Goal: Task Accomplishment & Management: Manage account settings

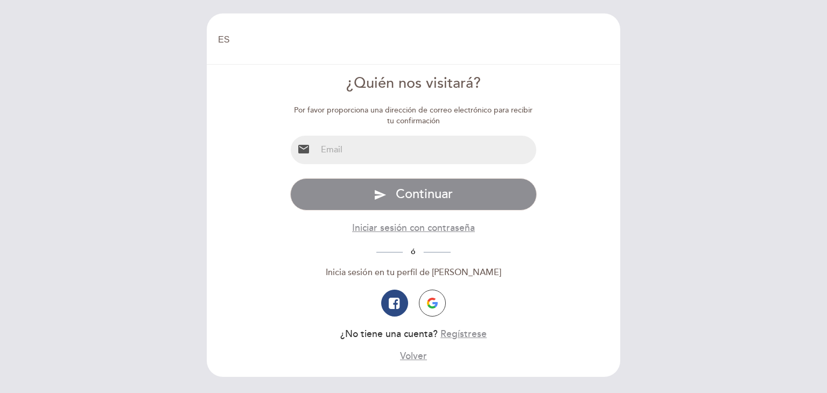
select select "es"
type input "[PERSON_NAME][EMAIL_ADDRESS][DOMAIN_NAME]"
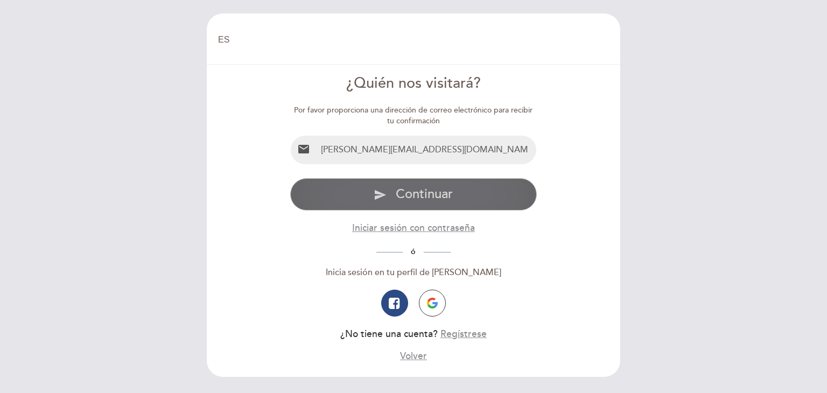
click at [442, 197] on span "Continuar" at bounding box center [424, 194] width 57 height 16
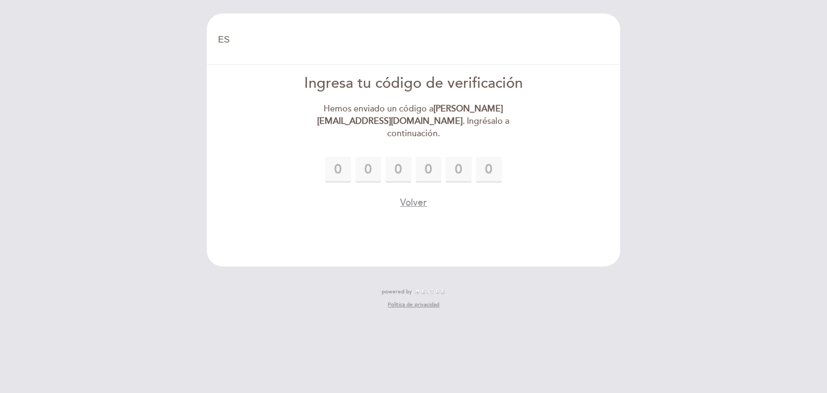
type input "1"
type input "2"
type input "5"
type input "4"
type input "6"
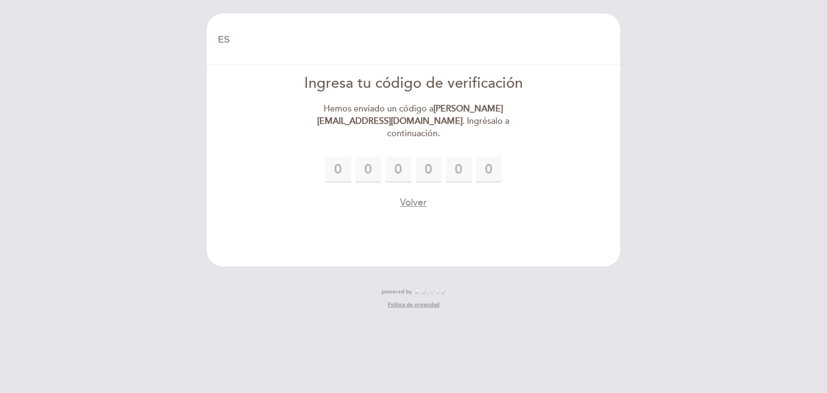
type input "2"
click at [515, 157] on div "1 2 5 4 6 2" at bounding box center [413, 170] width 247 height 26
